Goal: Task Accomplishment & Management: Complete application form

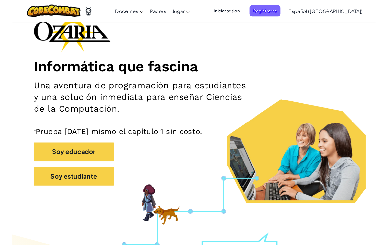
scroll to position [45, 0]
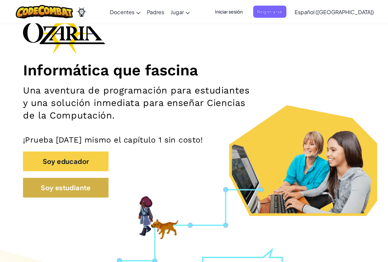
click at [41, 187] on button "Soy estudiante" at bounding box center [66, 188] width 86 height 20
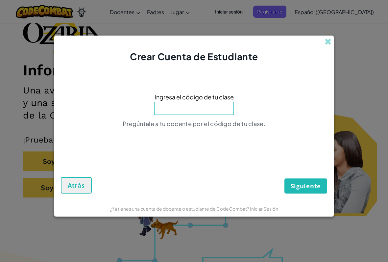
click at [206, 104] on input at bounding box center [194, 108] width 80 height 13
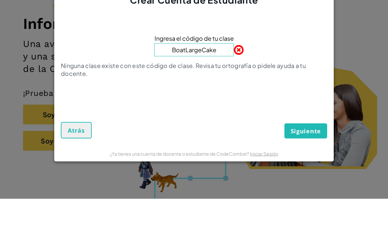
type input "BoatLargeCake"
click at [309, 93] on div "Ingresa el código de tu clase BoatLargeCake Ninguna clase existe con este códig…" at bounding box center [194, 104] width 266 height 89
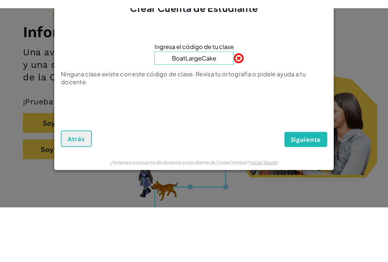
scroll to position [92, 0]
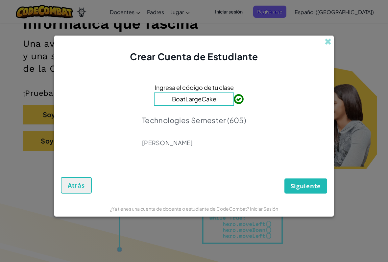
click at [313, 189] on span "Siguiente" at bounding box center [306, 186] width 30 height 8
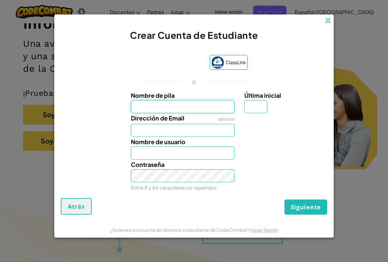
click at [192, 105] on input "Nombre de pila" at bounding box center [183, 106] width 104 height 13
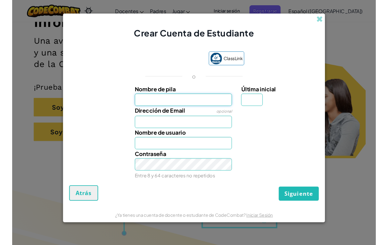
scroll to position [91, 0]
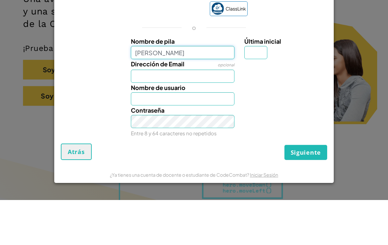
type input "[PERSON_NAME]"
click at [200, 115] on input "Dirección de Email" at bounding box center [183, 121] width 104 height 13
type input "[PERSON_NAME]"
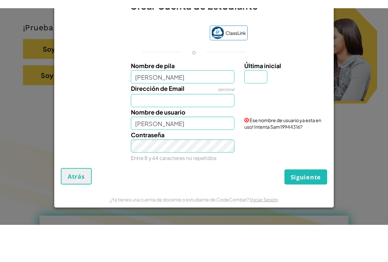
scroll to position [166, 0]
